Goal: Task Accomplishment & Management: Complete application form

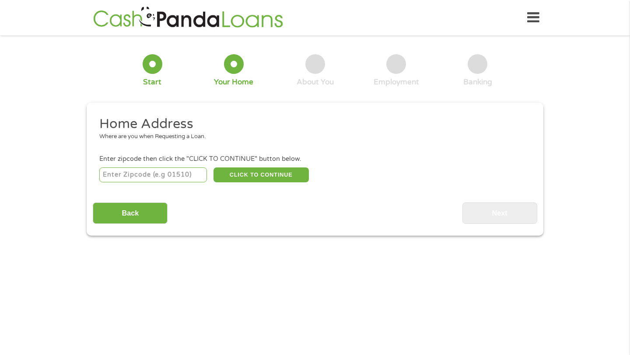
click at [165, 171] on input "number" at bounding box center [153, 175] width 108 height 15
type input "66103"
select select "[US_STATE]"
click at [245, 176] on button "CLICK TO CONTINUE" at bounding box center [260, 175] width 95 height 15
type input "66103"
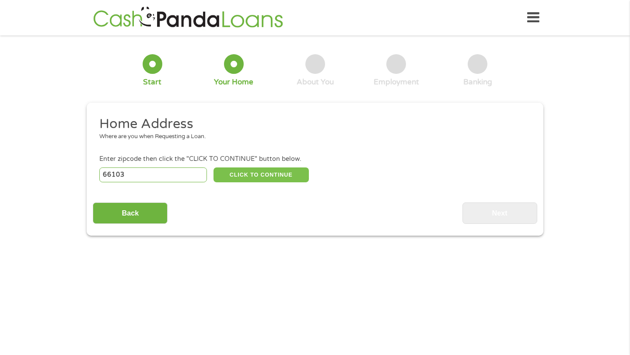
type input "[US_STATE][GEOGRAPHIC_DATA]"
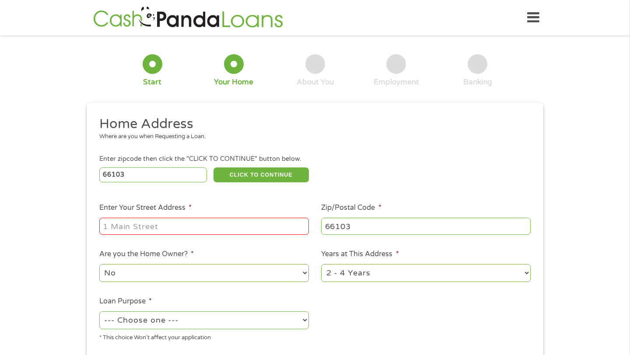
click at [247, 231] on input "Enter Your Street Address *" at bounding box center [203, 226] width 209 height 17
type input "[STREET_ADDRESS]"
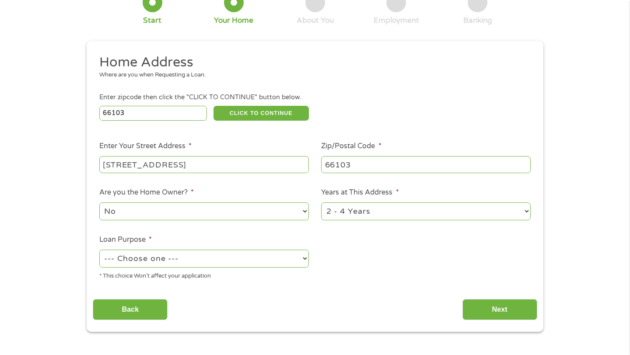
scroll to position [143, 0]
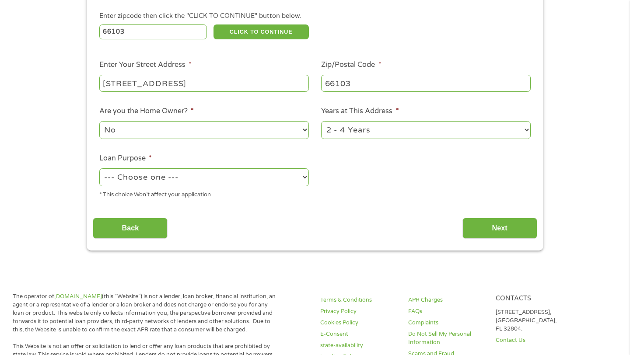
click at [290, 175] on select "--- Choose one --- Pay Bills Debt Consolidation Home Improvement Major Purchase…" at bounding box center [203, 177] width 209 height 18
select select "shorttermcash"
click at [500, 232] on input "Next" at bounding box center [499, 228] width 75 height 21
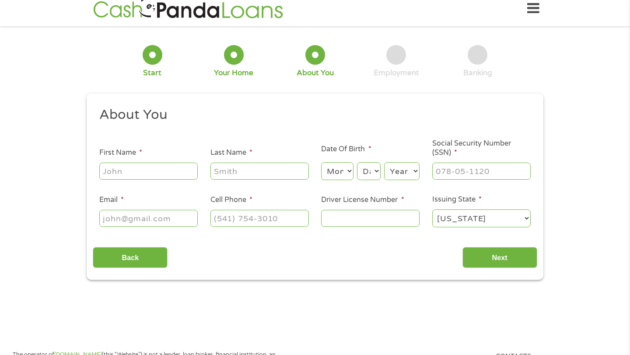
scroll to position [0, 0]
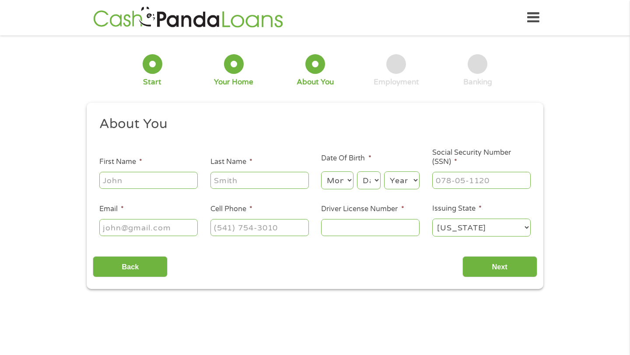
click at [172, 183] on input "First Name *" at bounding box center [148, 180] width 98 height 17
type input "[PERSON_NAME]"
type input "[EMAIL_ADDRESS][DOMAIN_NAME]"
click at [251, 221] on input "(___) ___-____" at bounding box center [259, 227] width 98 height 17
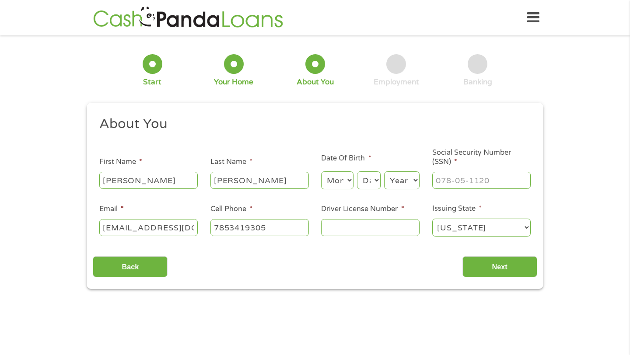
type input "[PHONE_NUMBER]"
click at [339, 226] on input "Driver License Number *" at bounding box center [370, 227] width 98 height 17
type input "K04-51-2222"
click at [346, 179] on select "Month 1 2 3 4 5 6 7 8 9 10 11 12" at bounding box center [337, 180] width 32 height 18
select select "8"
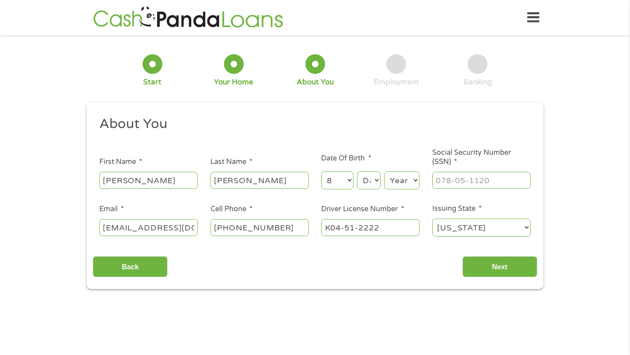
click at [366, 183] on select "Day 1 2 3 4 5 6 7 8 9 10 11 12 13 14 15 16 17 18 19 20 21 22 23 24 25 26 27 28 …" at bounding box center [369, 180] width 24 height 18
select select "8"
click at [398, 182] on select "Year [DATE] 2006 2005 2004 2003 2002 2001 2000 1999 1998 1997 1996 1995 1994 19…" at bounding box center [401, 180] width 35 height 18
select select "1989"
click at [461, 187] on input "___-__-____" at bounding box center [481, 180] width 98 height 17
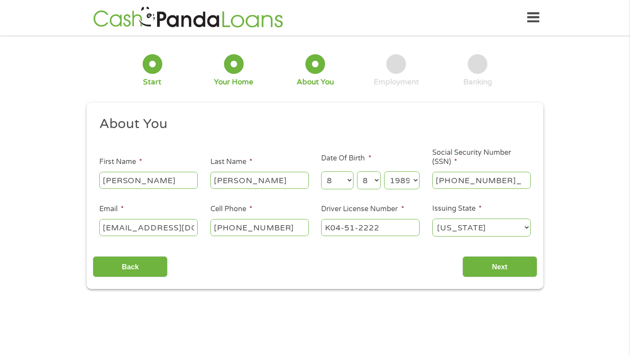
type input "438-75-0124"
click at [481, 260] on input "Next" at bounding box center [499, 266] width 75 height 21
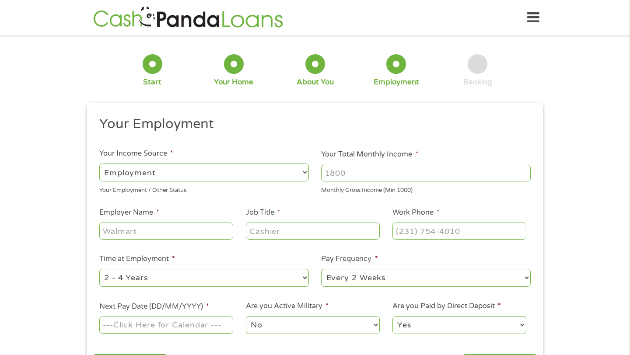
scroll to position [3, 3]
click at [338, 172] on input "Your Total Monthly Income *" at bounding box center [425, 173] width 209 height 17
type input "7400"
click at [342, 193] on div "Monthly Gross Income (Min 1000)" at bounding box center [425, 189] width 209 height 12
click at [349, 206] on ul "Your Employment Your Income Source * --- Choose one --- Employment [DEMOGRAPHIC…" at bounding box center [315, 228] width 444 height 227
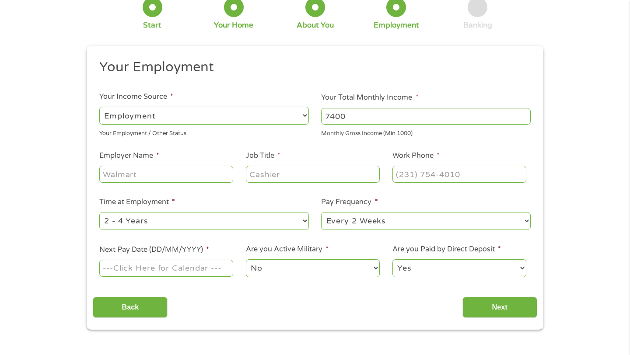
scroll to position [66, 0]
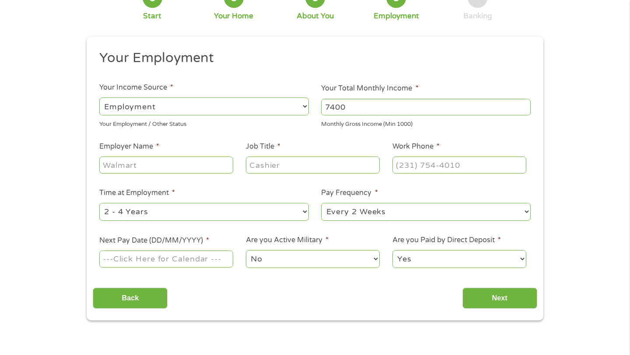
click at [201, 164] on input "Employer Name *" at bounding box center [166, 165] width 134 height 17
type input "The Obama Foundation"
type input "Director"
type input "[PHONE_NUMBER]"
click at [194, 263] on input "Next Pay Date (DD/MM/YYYY) *" at bounding box center [166, 259] width 134 height 17
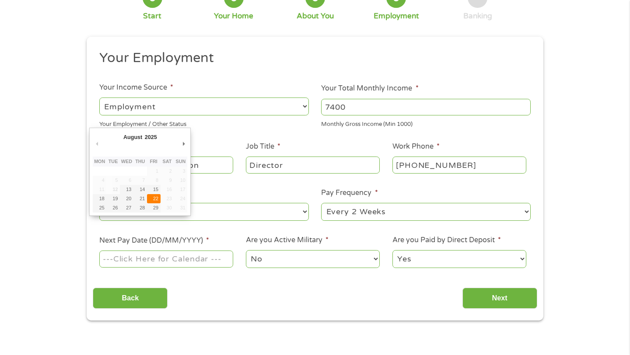
type input "[DATE]"
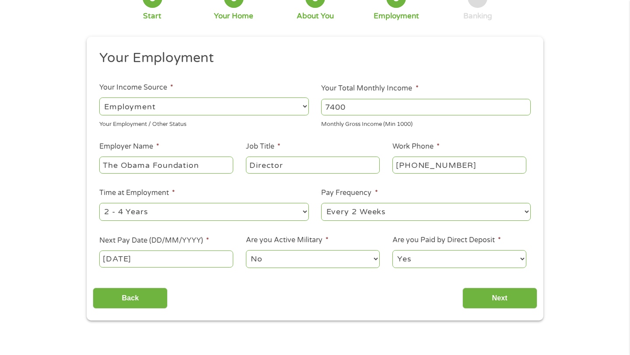
scroll to position [65, 0]
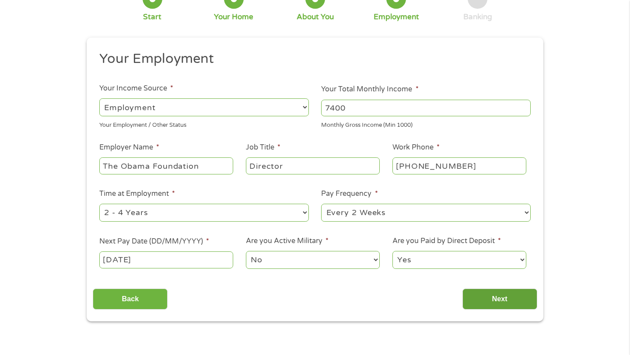
click at [481, 298] on input "Next" at bounding box center [499, 299] width 75 height 21
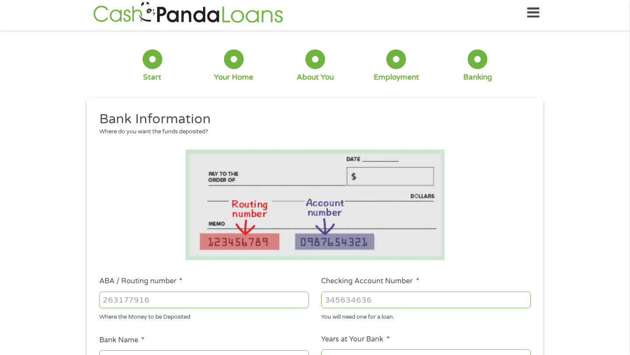
scroll to position [0, 0]
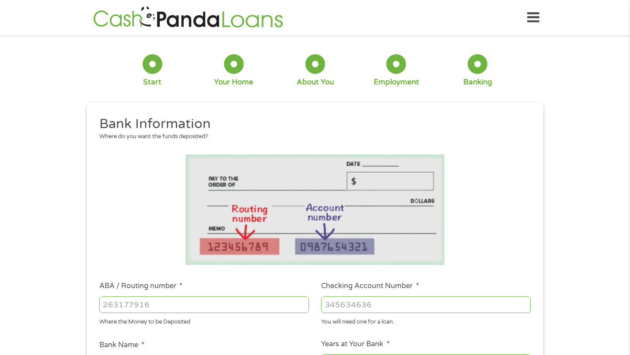
click at [268, 300] on input "ABA / Routing number *" at bounding box center [203, 305] width 209 height 17
click at [282, 306] on input "ABA / Routing number *" at bounding box center [203, 305] width 209 height 17
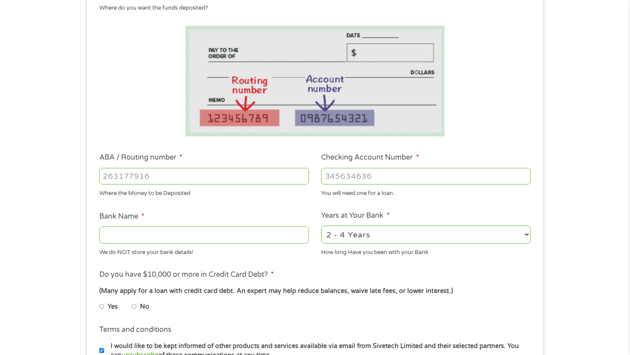
scroll to position [134, 0]
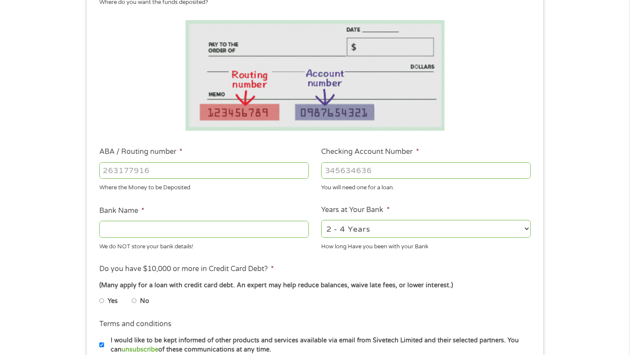
click at [364, 169] on input "Checking Account Number *" at bounding box center [425, 170] width 209 height 17
type input "13937"
click at [269, 173] on input "ABA / Routing number *" at bounding box center [203, 170] width 209 height 17
type input "301179106"
type input "[US_STATE] STATE UNIVERSITY FCU"
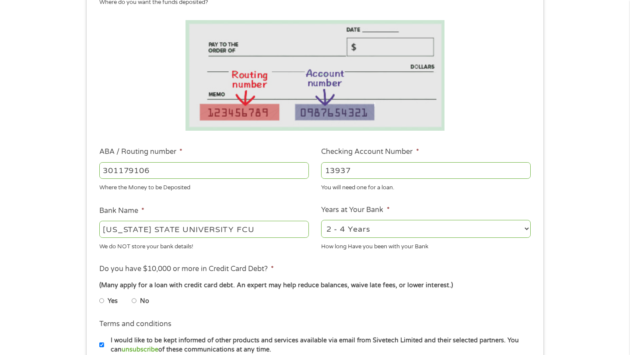
type input "301179106"
click at [412, 224] on select "2 - 4 Years 6 - 12 Months 1 - 2 Years Over 4 Years" at bounding box center [425, 229] width 209 height 18
select select "60months"
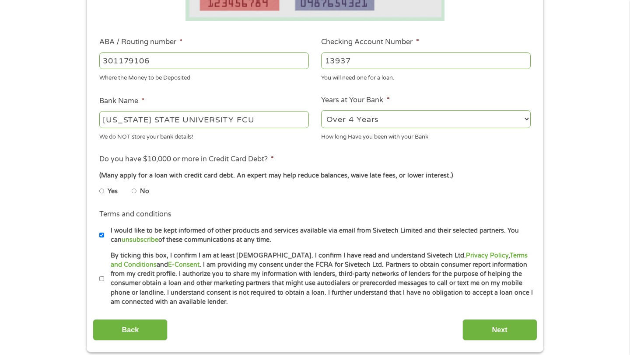
scroll to position [271, 0]
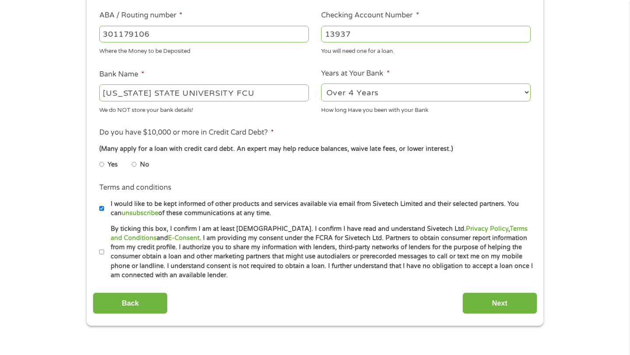
click at [109, 166] on label "Yes" at bounding box center [113, 165] width 10 height 10
click at [105, 166] on input "Yes" at bounding box center [101, 164] width 5 height 14
radio input "true"
click at [102, 256] on input "By ticking this box, I confirm I am at least [DEMOGRAPHIC_DATA]. I confirm I ha…" at bounding box center [101, 252] width 5 height 14
checkbox input "true"
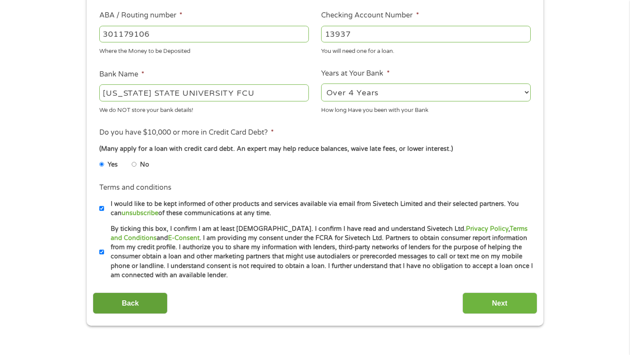
click at [126, 293] on input "Back" at bounding box center [130, 303] width 75 height 21
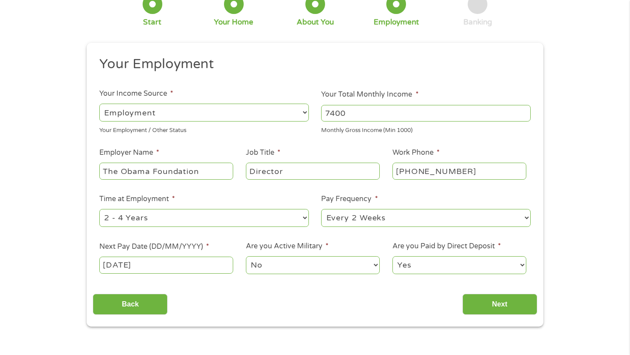
scroll to position [89, 0]
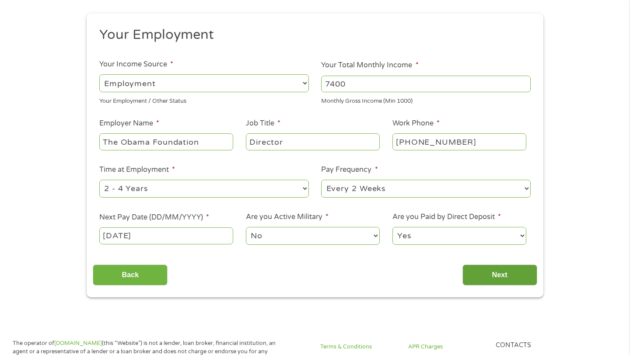
click at [517, 277] on input "Next" at bounding box center [499, 275] width 75 height 21
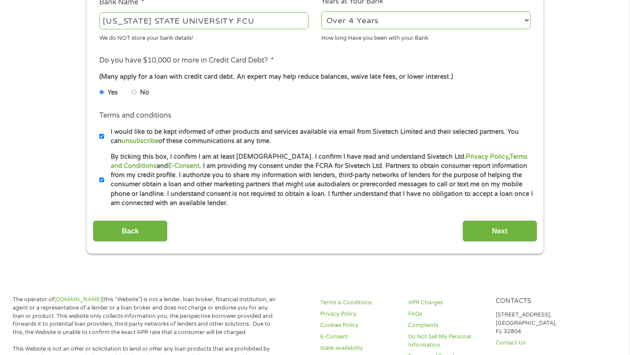
scroll to position [358, 0]
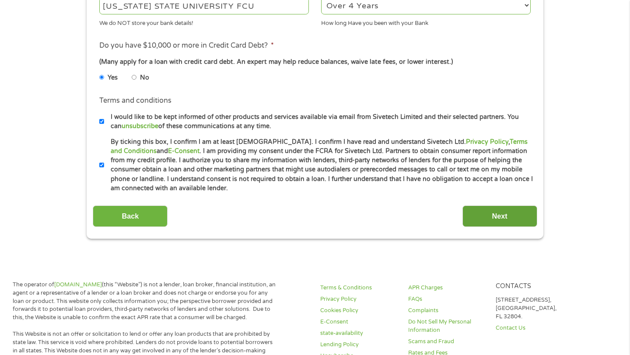
click at [505, 215] on input "Next" at bounding box center [499, 216] width 75 height 21
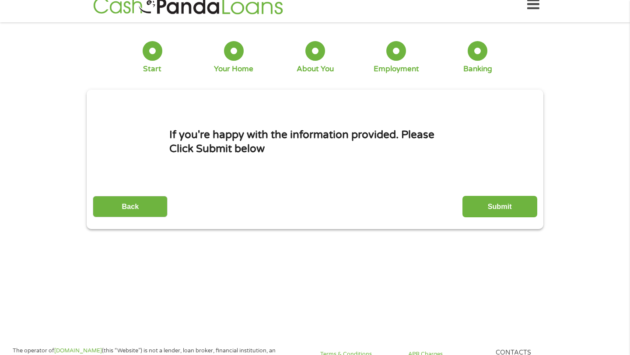
scroll to position [0, 0]
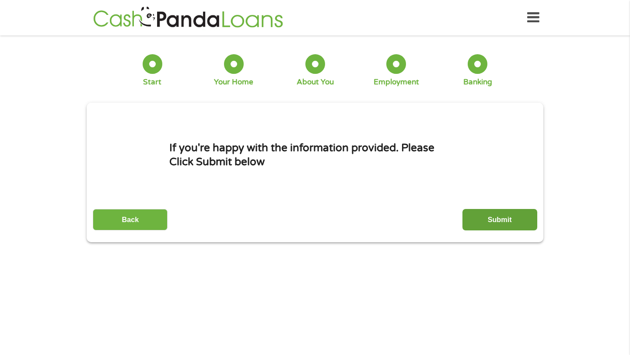
click at [487, 228] on input "Submit" at bounding box center [499, 219] width 75 height 21
